Goal: Task Accomplishment & Management: Manage account settings

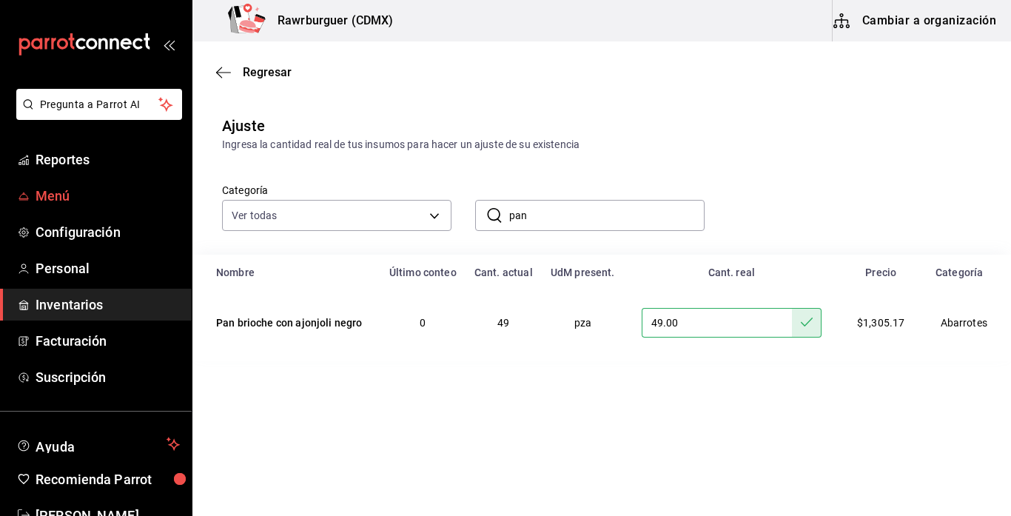
click at [84, 207] on link "Menú" at bounding box center [96, 196] width 192 height 32
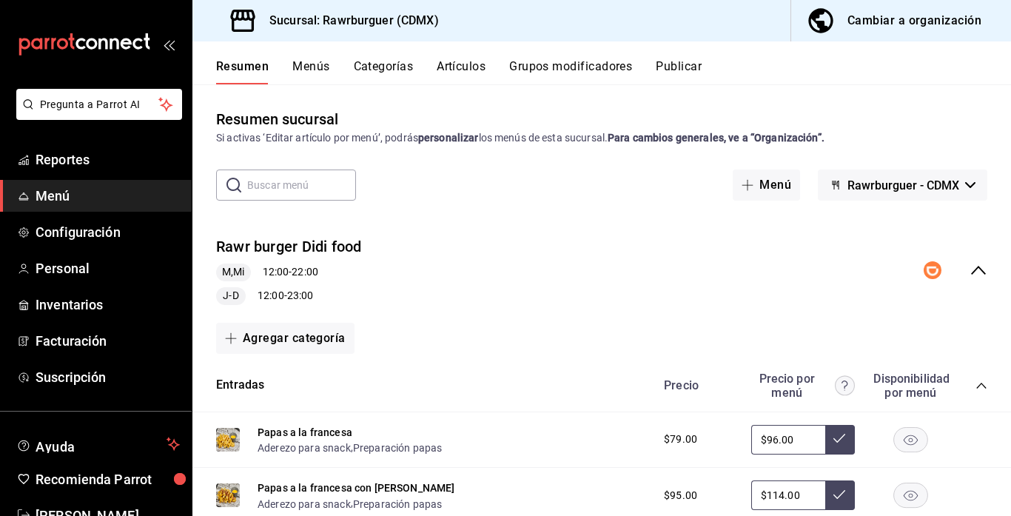
click at [301, 70] on button "Menús" at bounding box center [310, 71] width 37 height 25
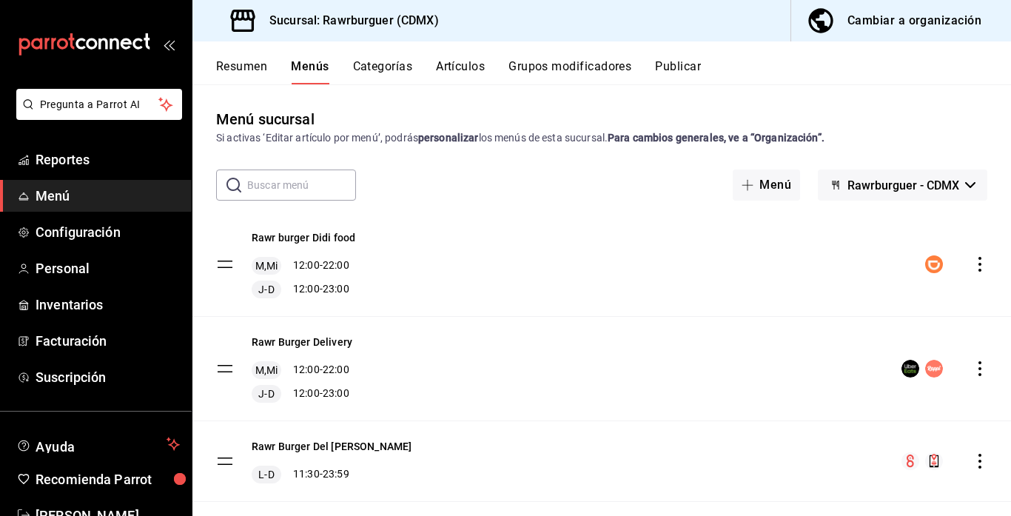
click at [977, 262] on icon "actions" at bounding box center [980, 264] width 15 height 15
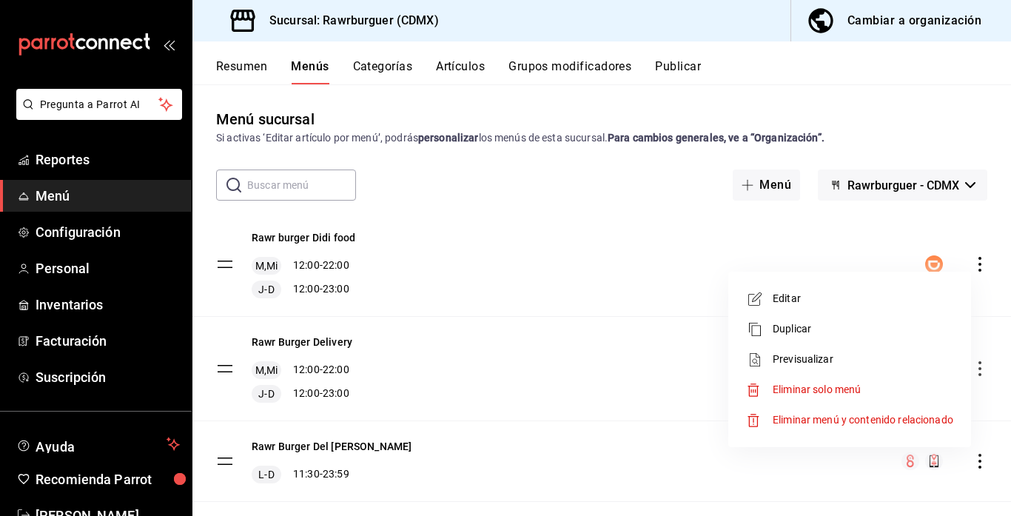
drag, startPoint x: 977, startPoint y: 262, endPoint x: 772, endPoint y: 298, distance: 208.2
click at [815, 299] on div "Editar Duplicar Previsualizar Eliminar solo menú Eliminar menú y contenido rela…" at bounding box center [505, 258] width 1011 height 516
click at [773, 298] on span "Editar" at bounding box center [863, 299] width 181 height 16
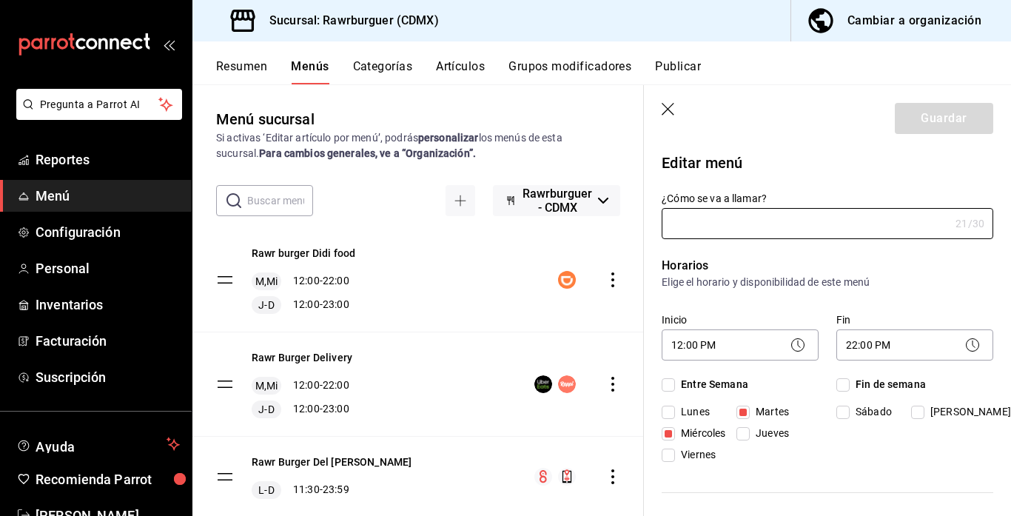
type input "Rawr burger Didi food"
checkbox input "true"
type input "1749777918916"
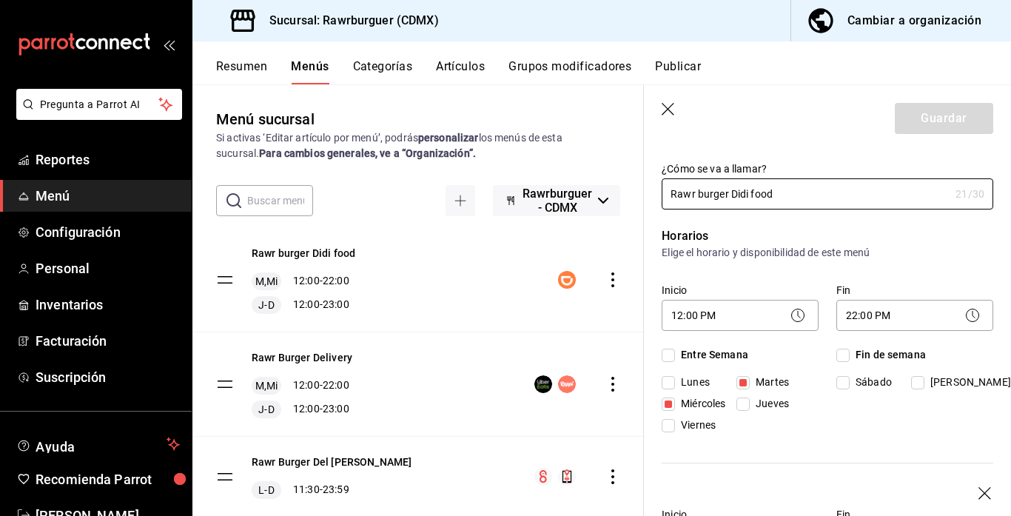
scroll to position [36, 0]
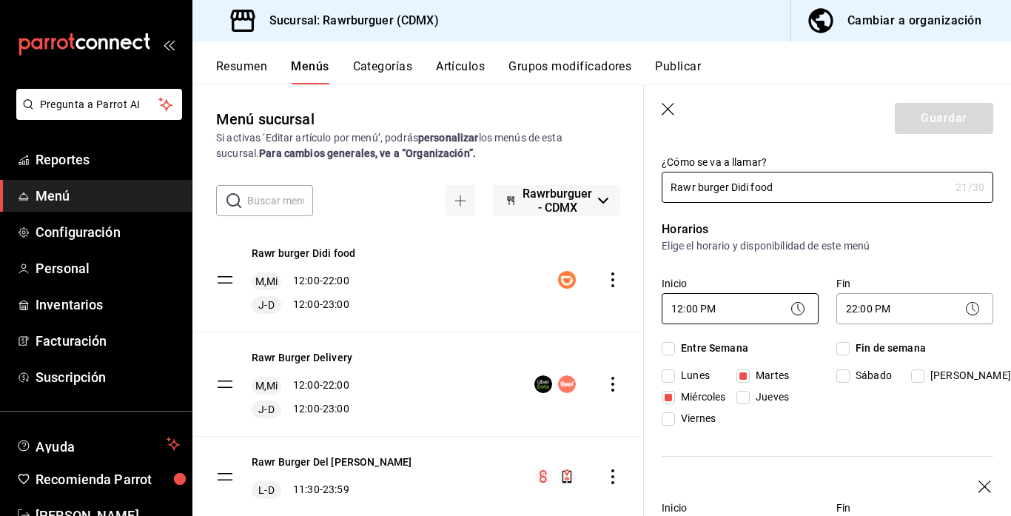
click at [689, 307] on body "Pregunta a Parrot AI Reportes Menú Configuración Personal Inventarios Facturaci…" at bounding box center [505, 258] width 1011 height 516
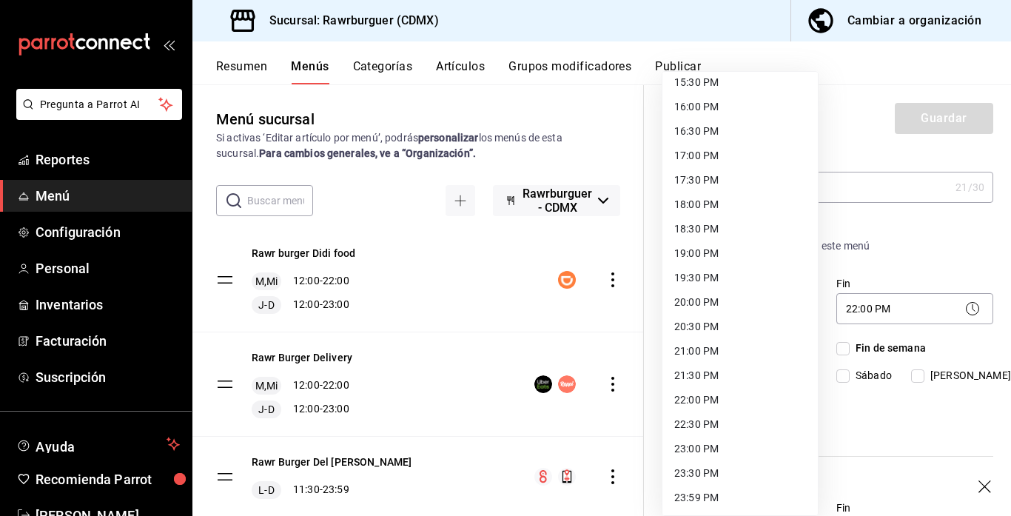
scroll to position [766, 0]
click at [689, 300] on li "20:00 PM" at bounding box center [740, 302] width 155 height 24
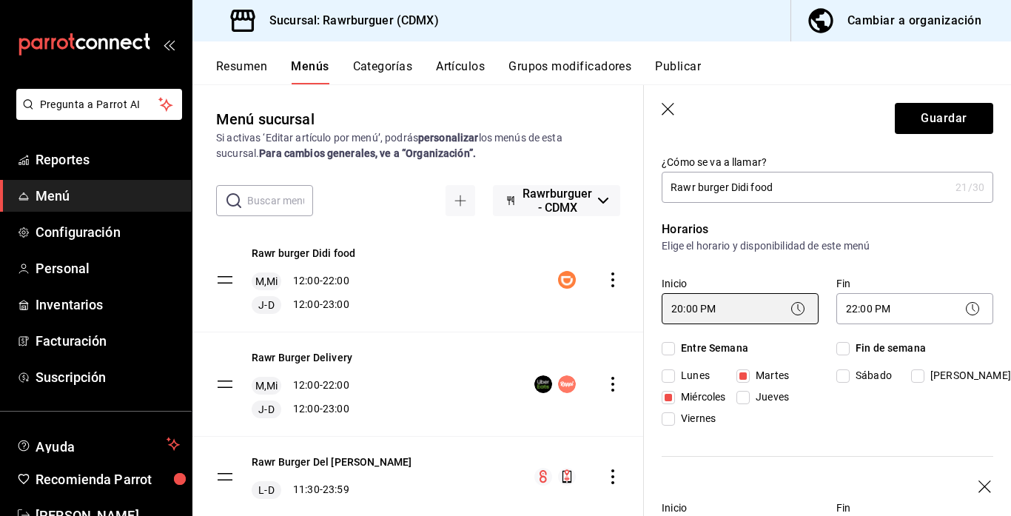
type input "20:00"
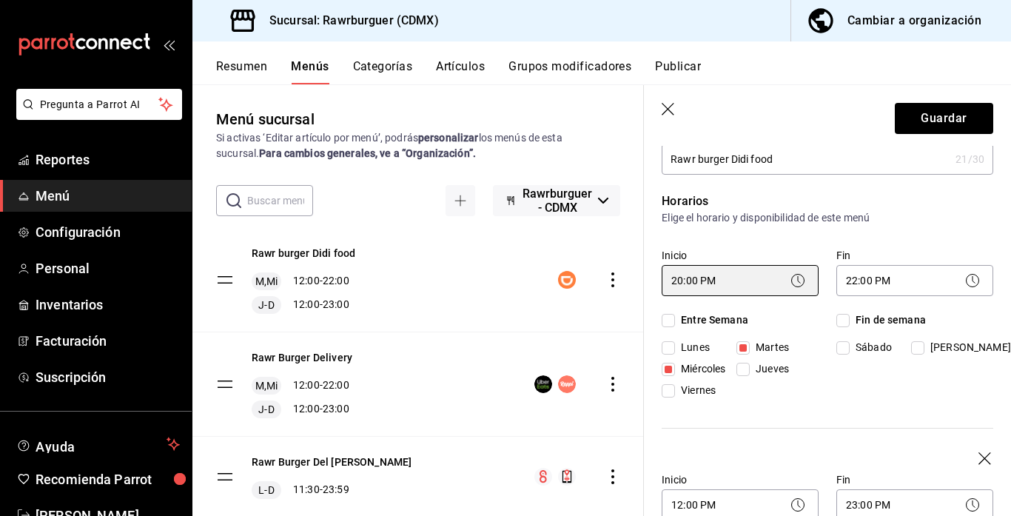
scroll to position [63, 0]
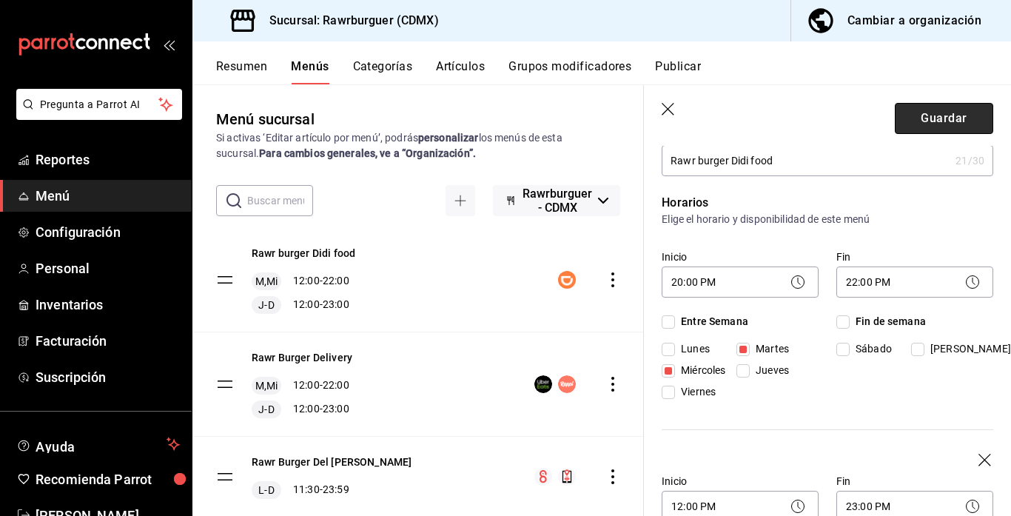
click at [916, 126] on button "Guardar" at bounding box center [944, 118] width 98 height 31
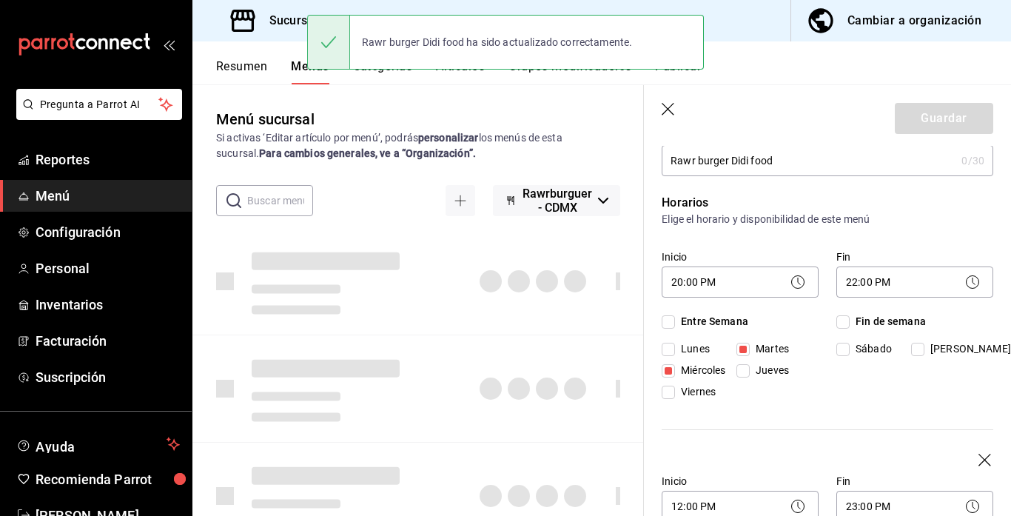
checkbox input "false"
type input "1755648202900"
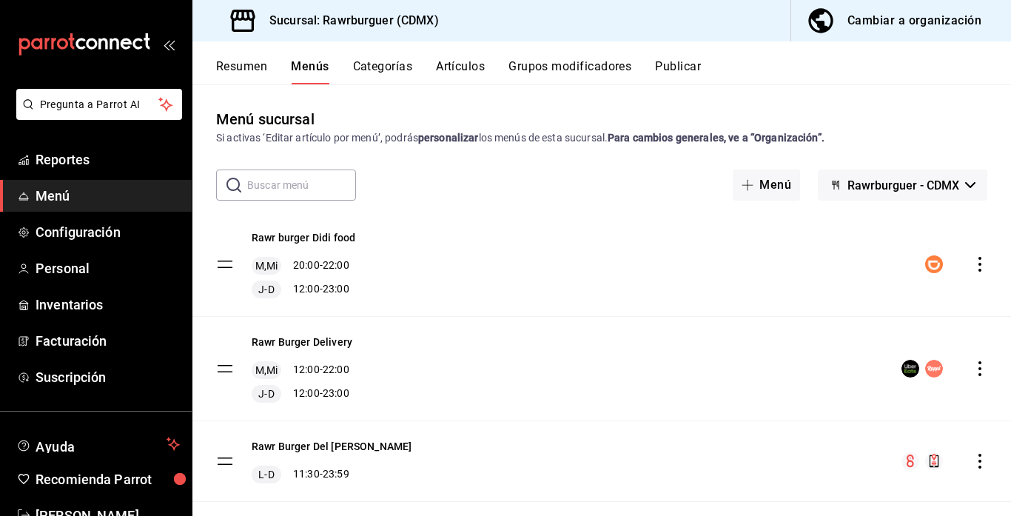
click at [983, 370] on icon "actions" at bounding box center [980, 368] width 15 height 15
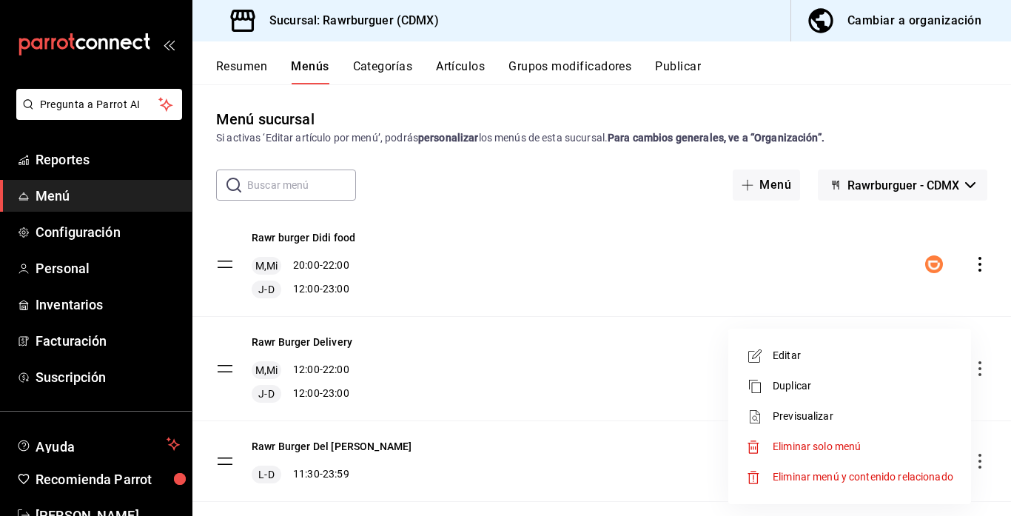
click at [815, 357] on span "Editar" at bounding box center [863, 356] width 181 height 16
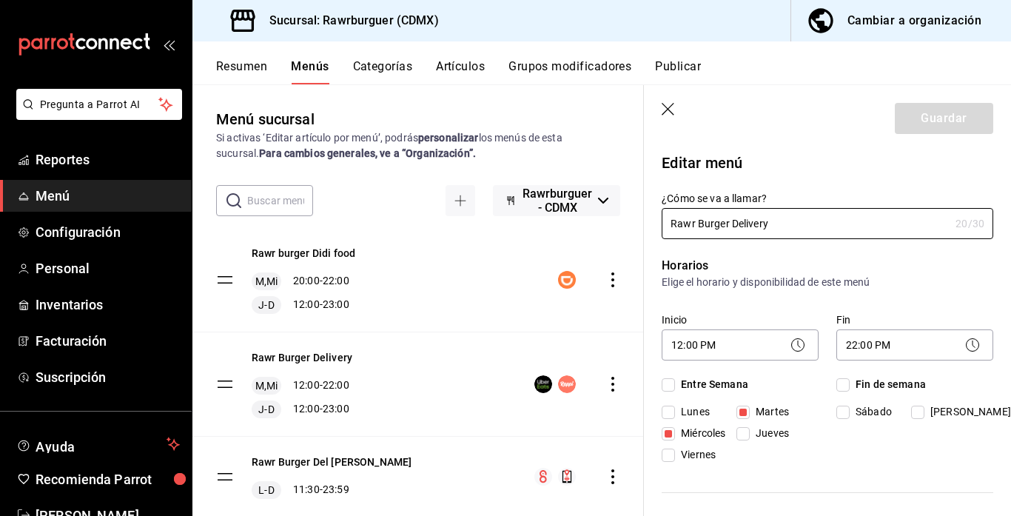
checkbox input "true"
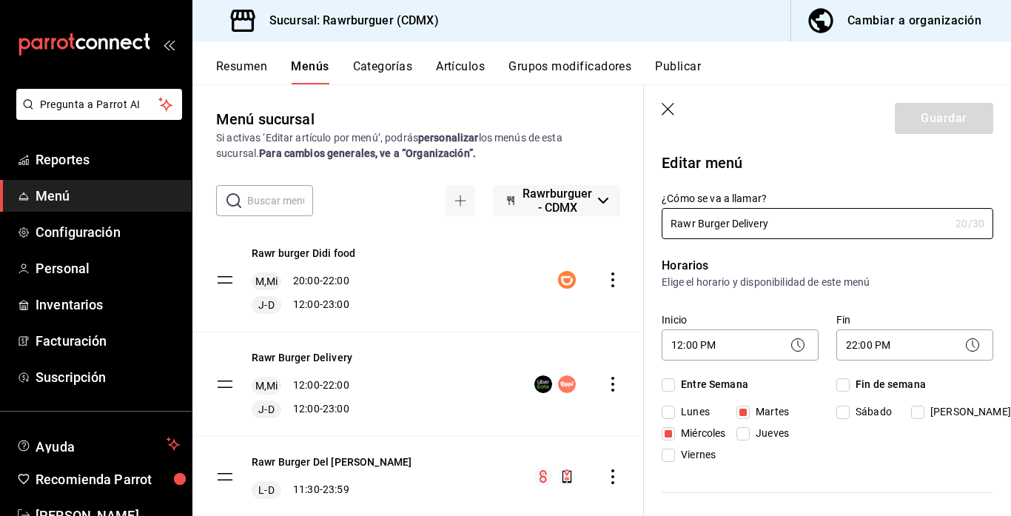
checkbox input "true"
click at [748, 349] on body "Pregunta a Parrot AI Reportes Menú Configuración Personal Inventarios Facturaci…" at bounding box center [505, 258] width 1011 height 516
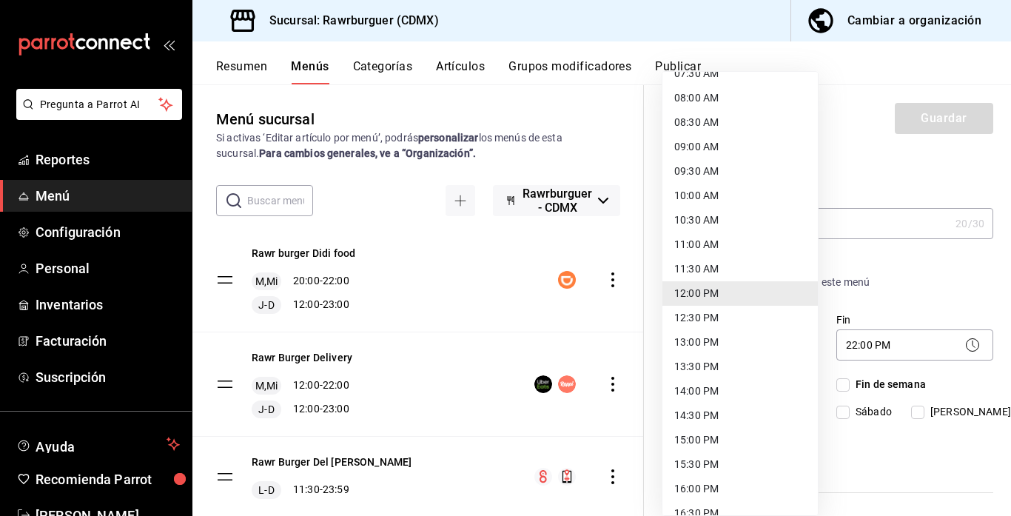
scroll to position [766, 0]
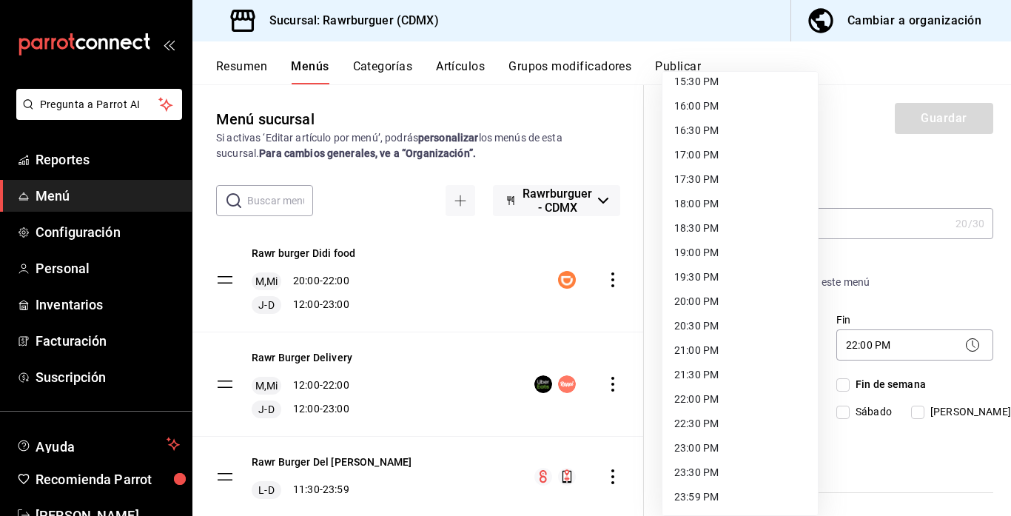
click at [708, 291] on li "20:00 PM" at bounding box center [740, 302] width 155 height 24
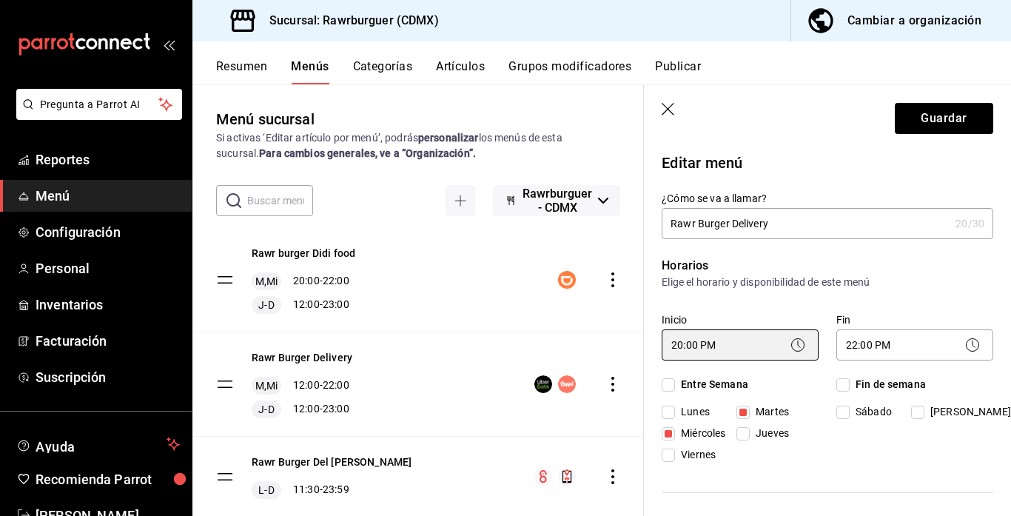
type input "20:00"
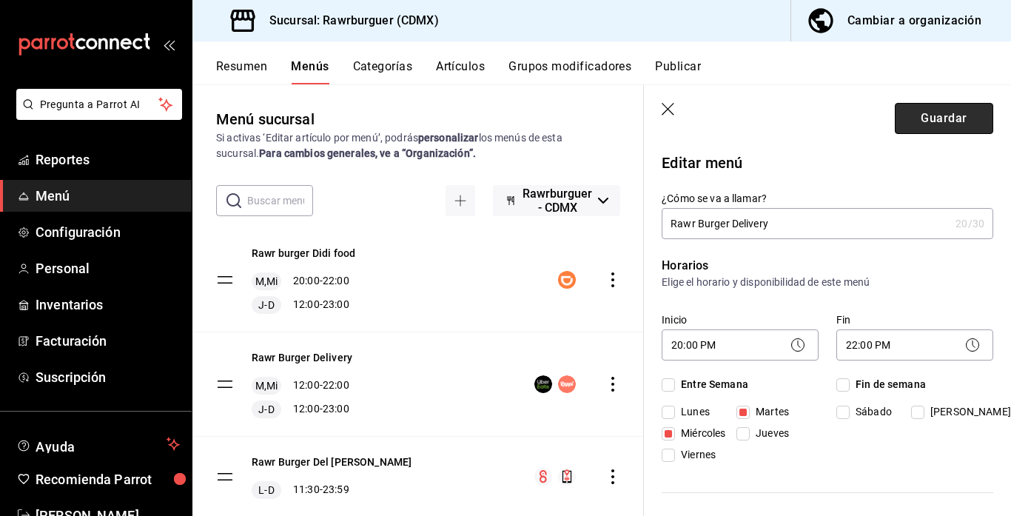
click at [935, 124] on button "Guardar" at bounding box center [944, 118] width 98 height 31
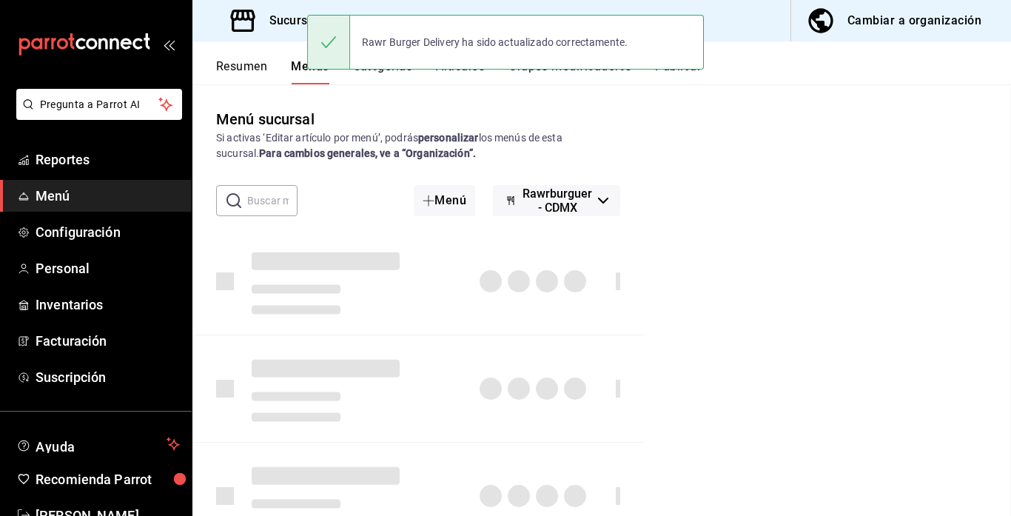
checkbox input "false"
type input "1755648247457"
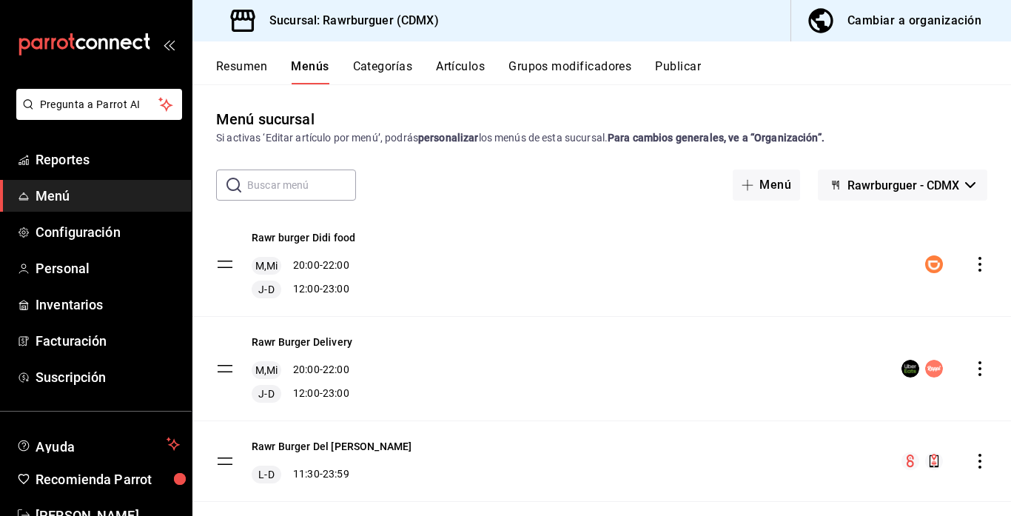
scroll to position [28, 0]
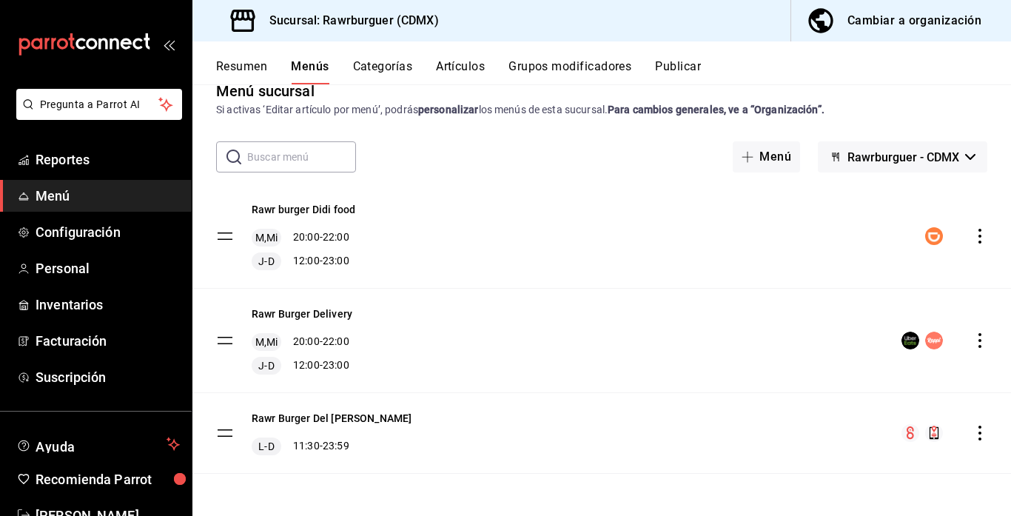
click at [681, 67] on button "Publicar" at bounding box center [678, 71] width 46 height 25
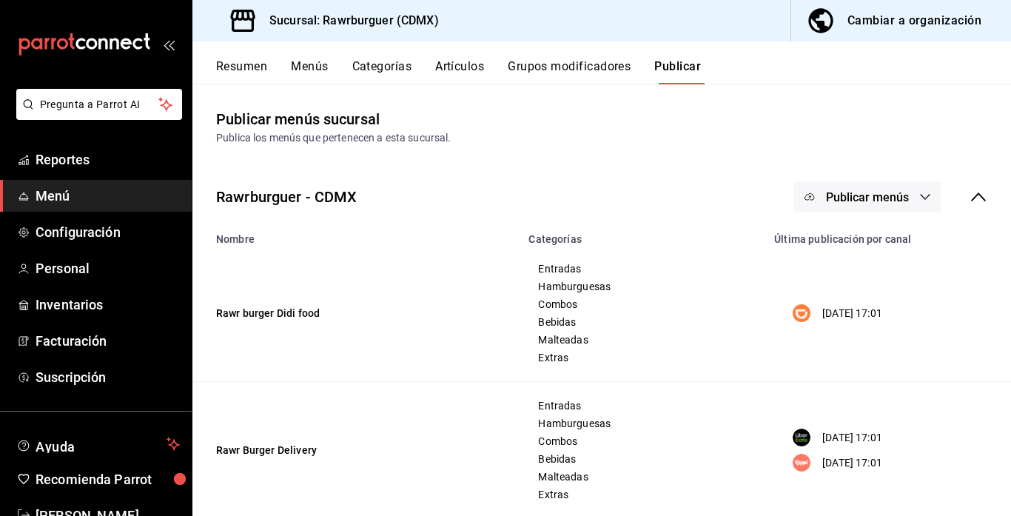
click at [901, 194] on span "Publicar menús" at bounding box center [867, 197] width 83 height 14
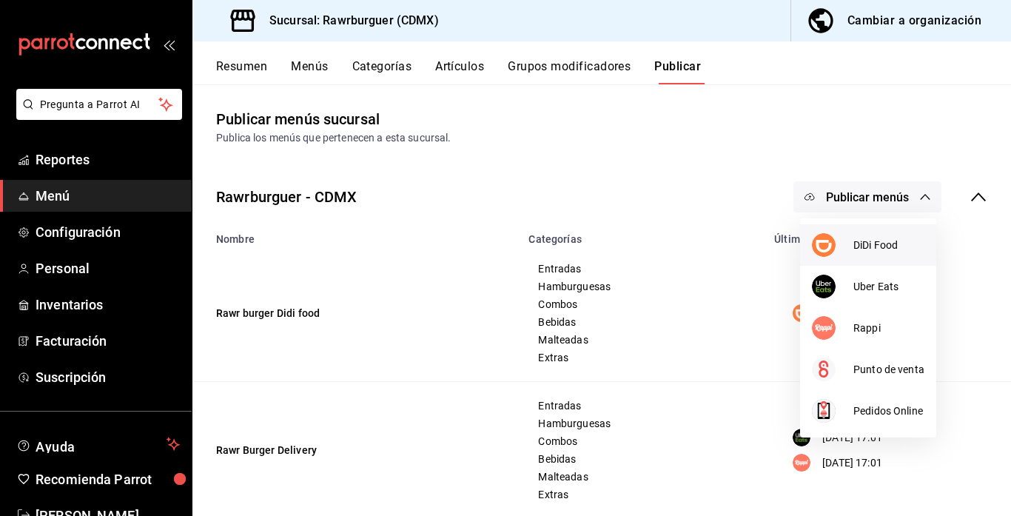
click at [863, 250] on span "DiDi Food" at bounding box center [889, 246] width 71 height 16
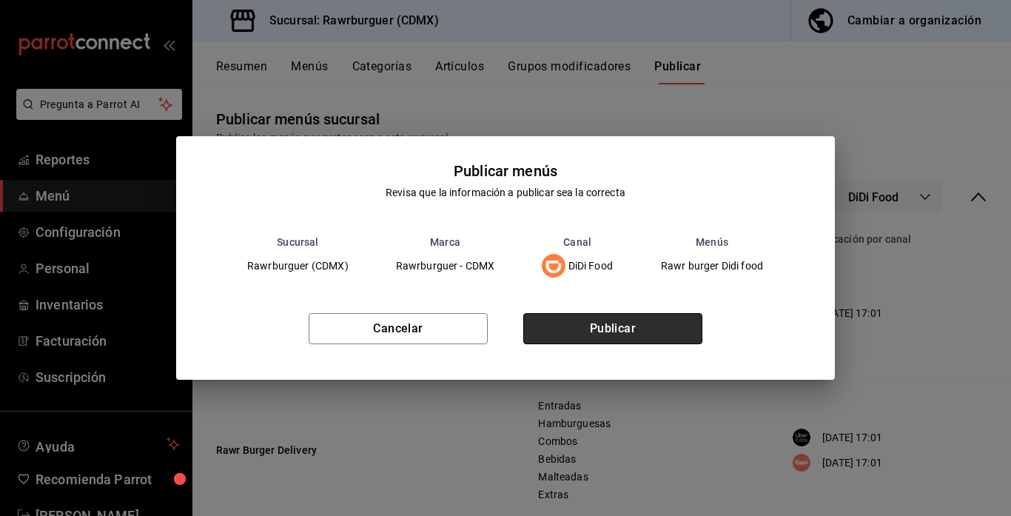
click at [601, 317] on button "Publicar" at bounding box center [613, 328] width 179 height 31
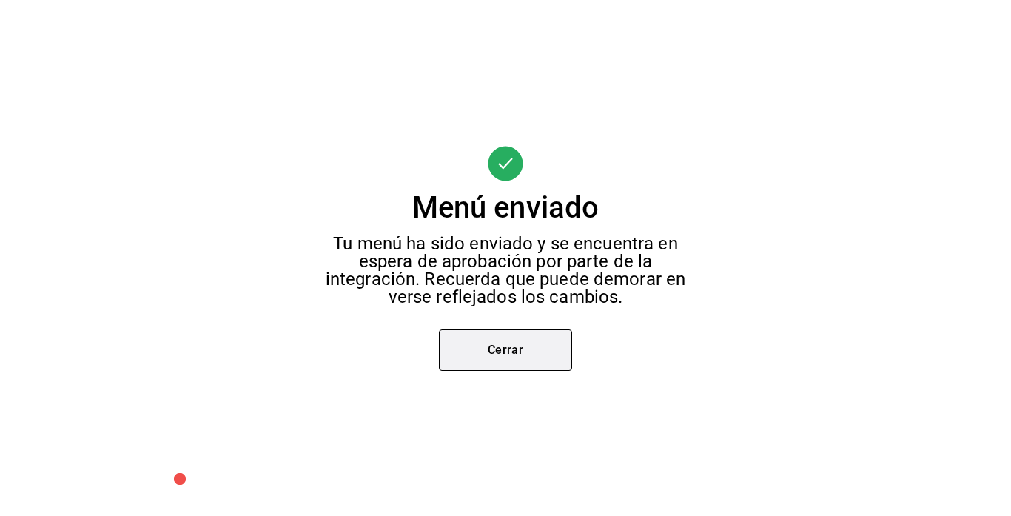
click at [471, 357] on button "Cerrar" at bounding box center [505, 350] width 133 height 41
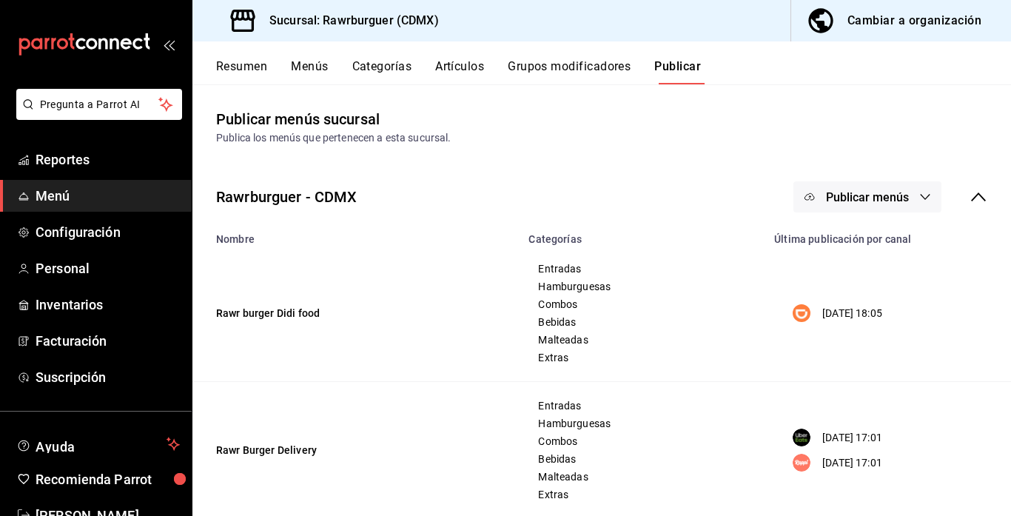
click at [861, 204] on span "Publicar menús" at bounding box center [867, 197] width 83 height 14
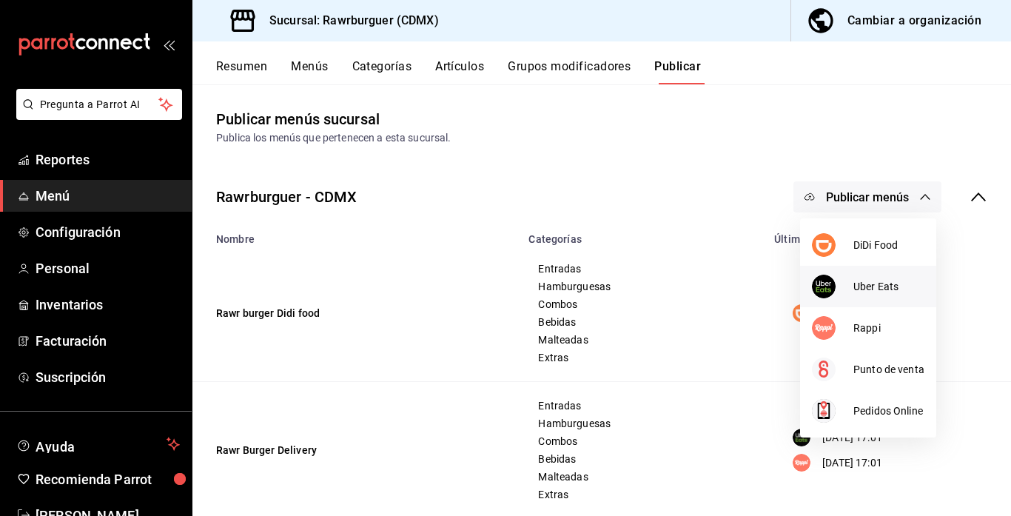
click at [862, 284] on span "Uber Eats" at bounding box center [889, 287] width 71 height 16
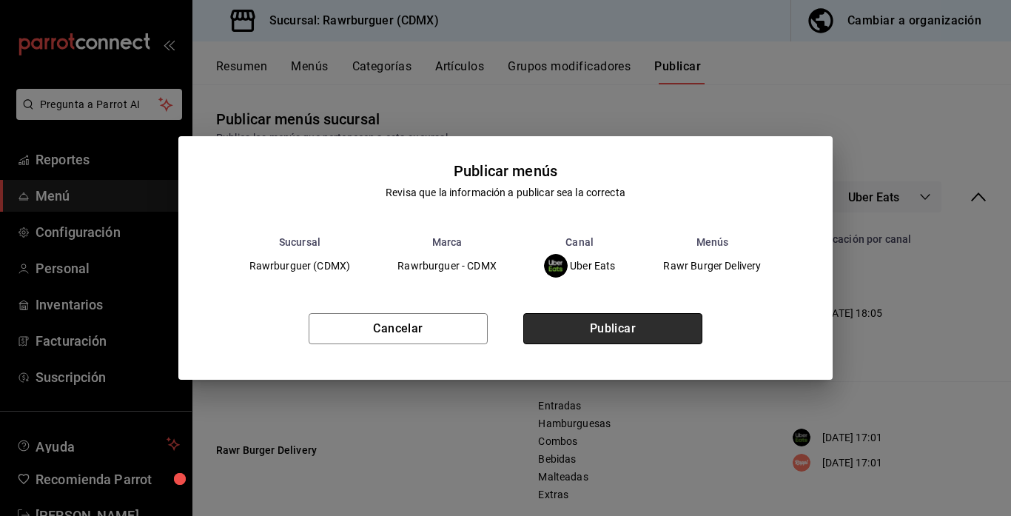
click at [621, 328] on button "Publicar" at bounding box center [613, 328] width 179 height 31
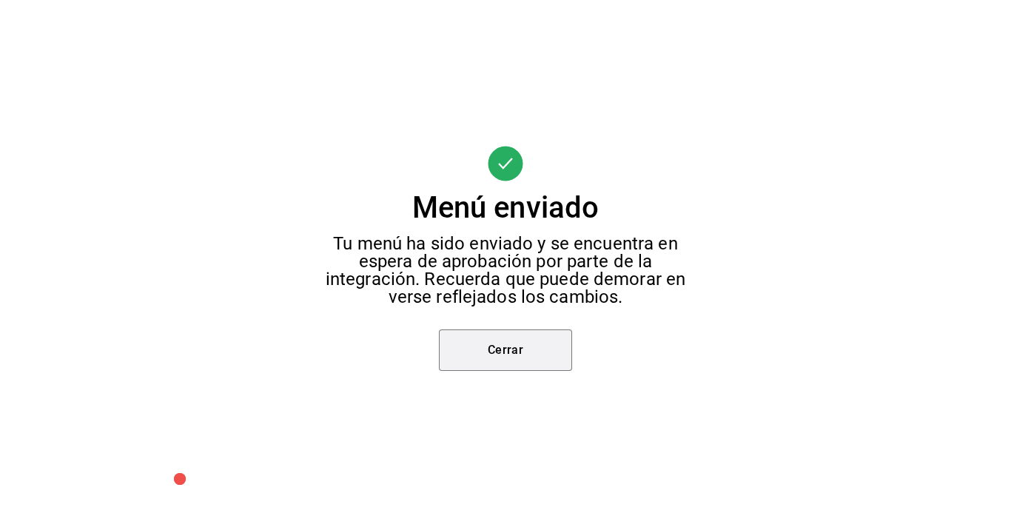
click at [546, 343] on button "Cerrar" at bounding box center [505, 350] width 133 height 41
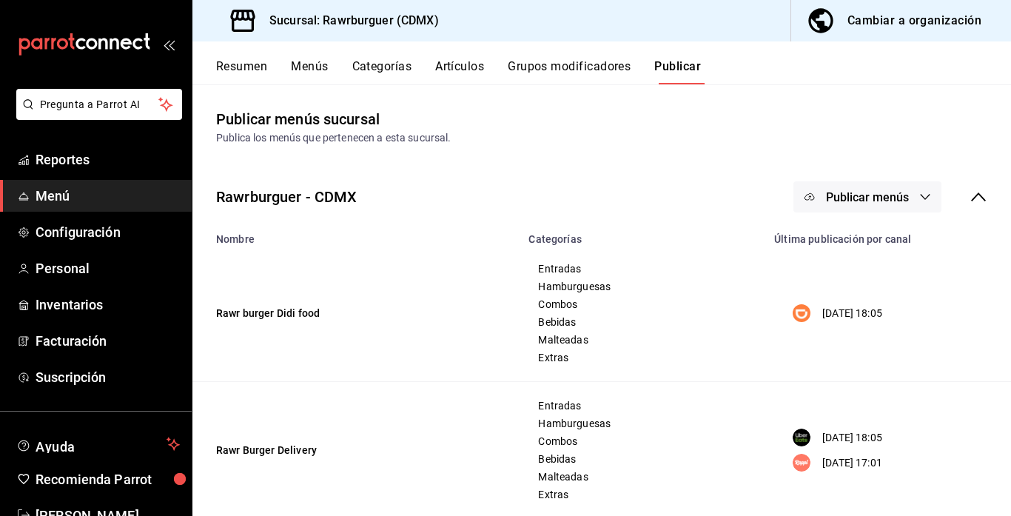
click at [897, 201] on span "Publicar menús" at bounding box center [867, 197] width 83 height 14
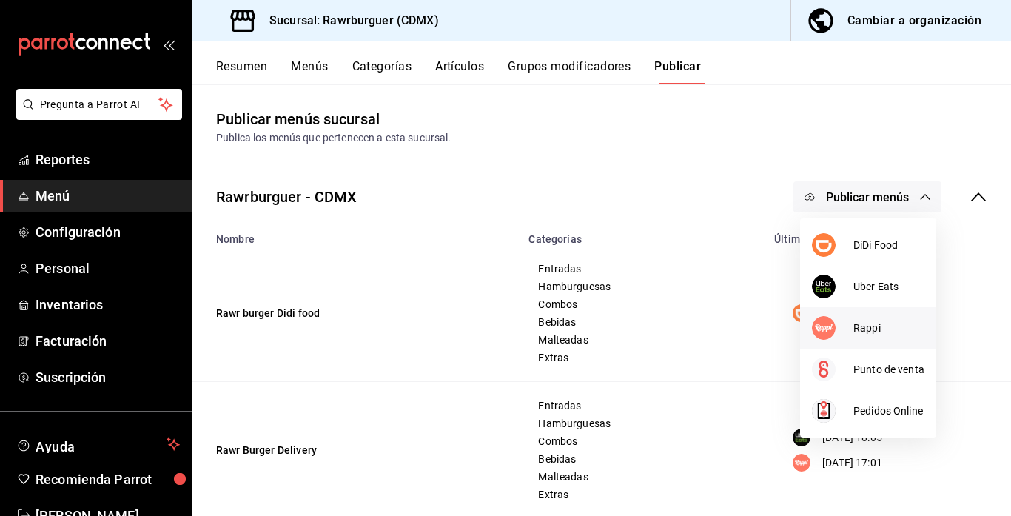
click at [851, 338] on div at bounding box center [832, 328] width 41 height 24
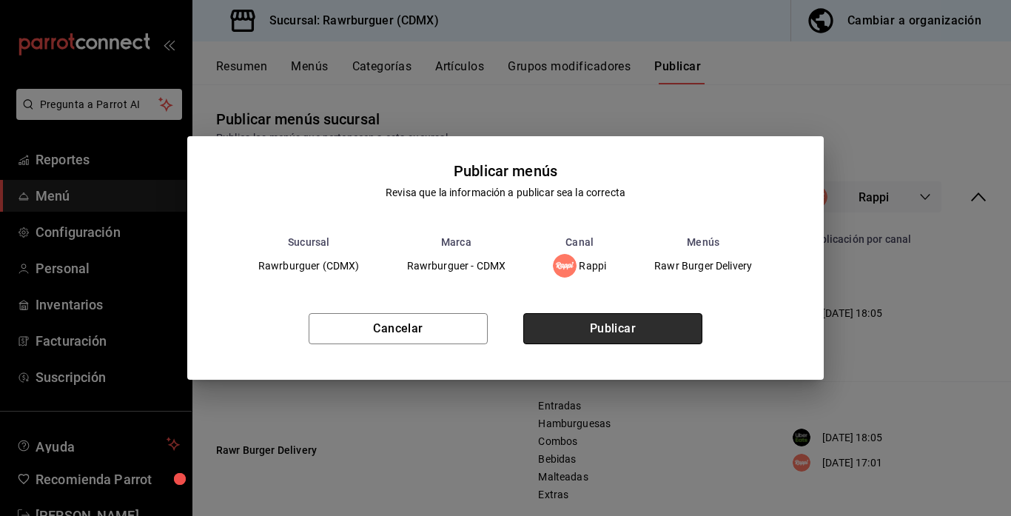
click at [557, 338] on button "Publicar" at bounding box center [613, 328] width 179 height 31
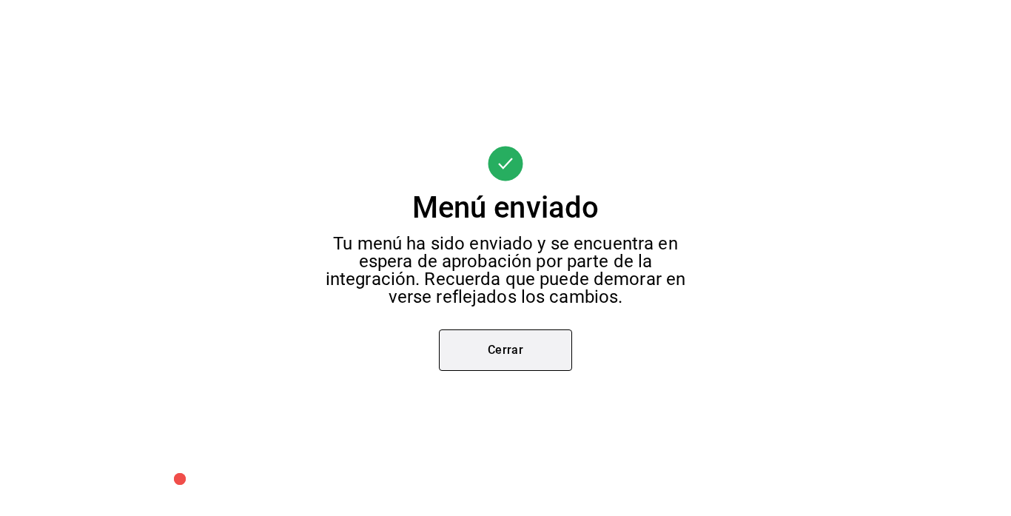
click at [502, 348] on button "Cerrar" at bounding box center [505, 350] width 133 height 41
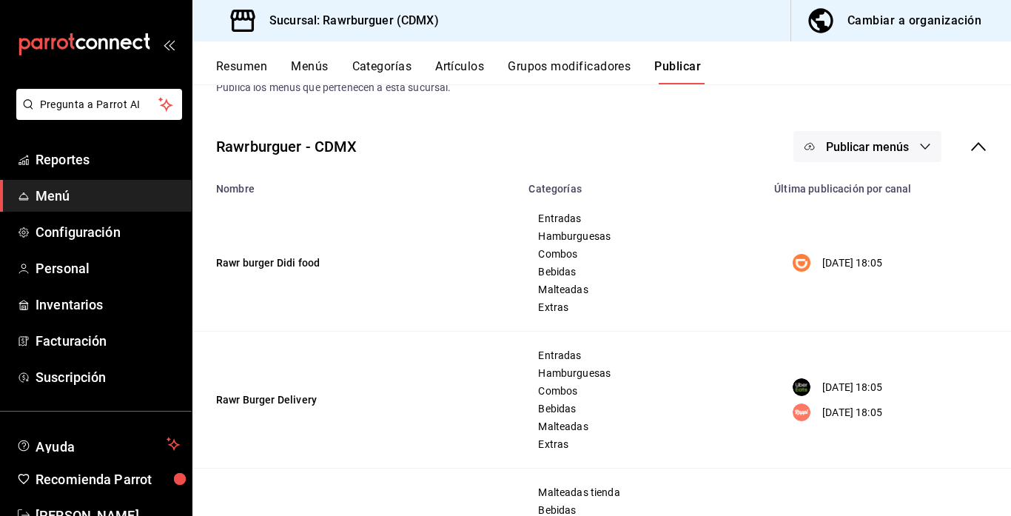
scroll to position [54, 0]
